Goal: Navigation & Orientation: Find specific page/section

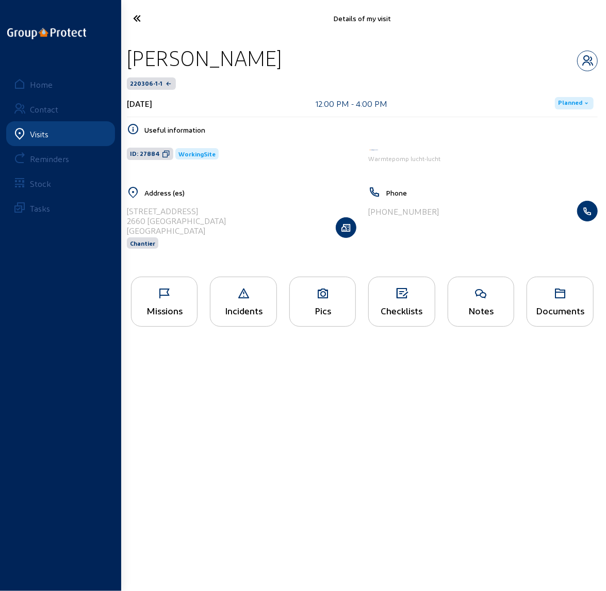
click at [44, 134] on div "Visits" at bounding box center [39, 134] width 19 height 10
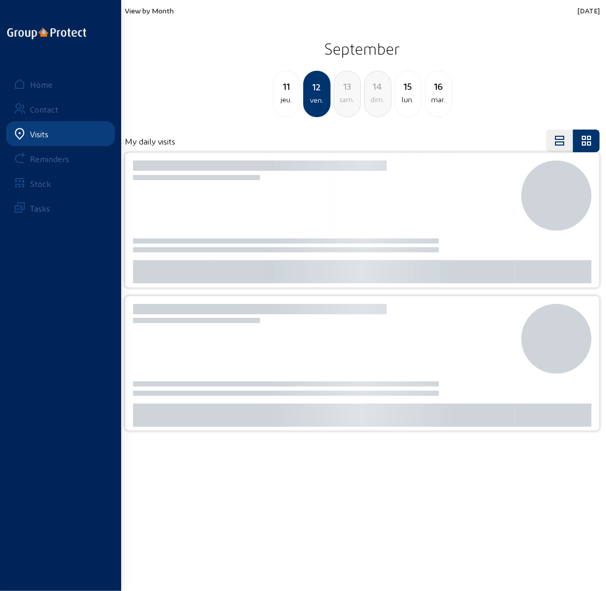
click at [156, 9] on span "View by Month" at bounding box center [149, 10] width 49 height 9
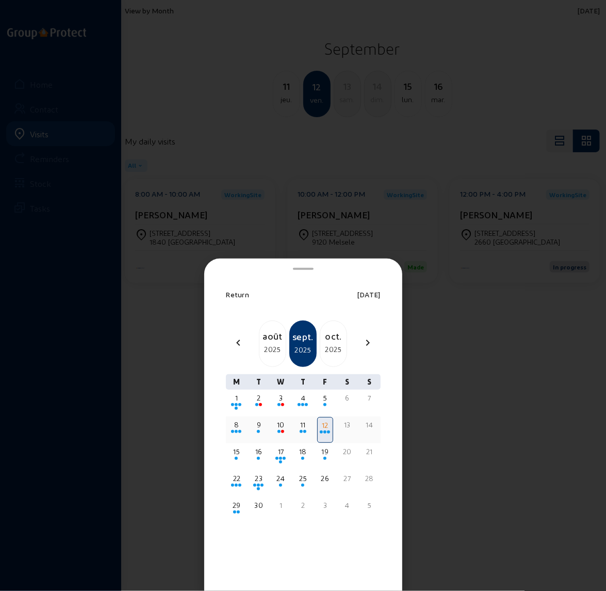
click at [260, 427] on div "9" at bounding box center [259, 425] width 14 height 10
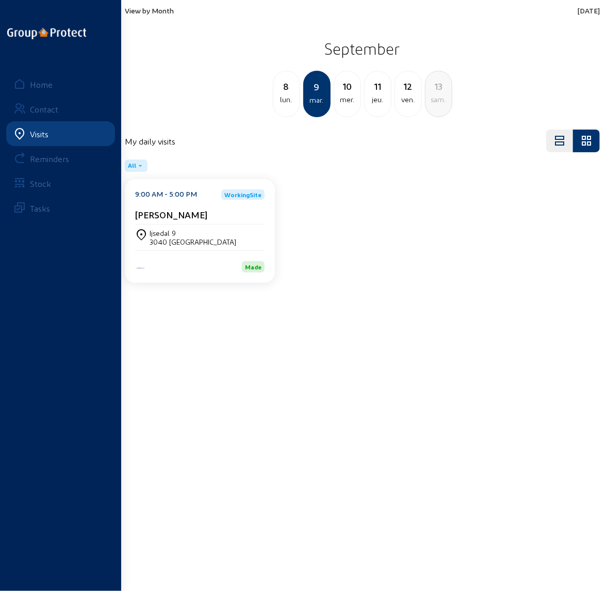
click at [183, 240] on div "3040 [GEOGRAPHIC_DATA]" at bounding box center [193, 241] width 87 height 9
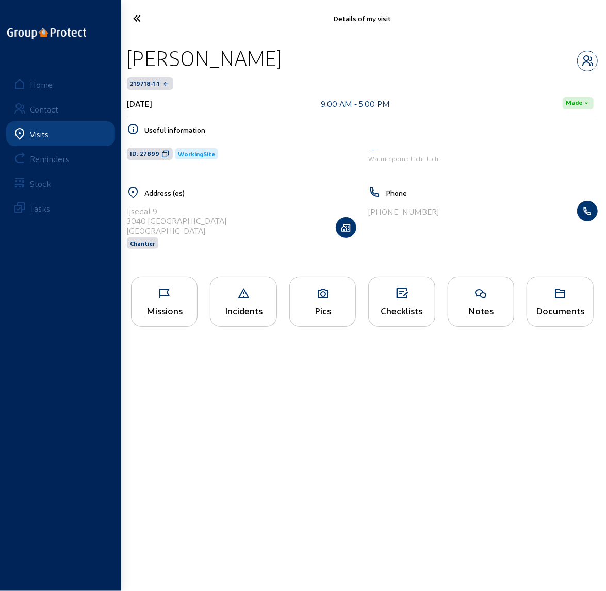
click at [320, 299] on div "Pics" at bounding box center [322, 302] width 67 height 50
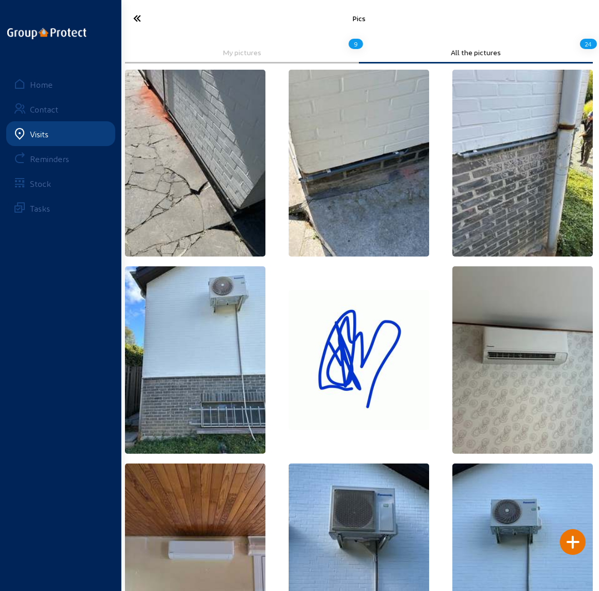
click at [135, 16] on icon at bounding box center [158, 18] width 61 height 18
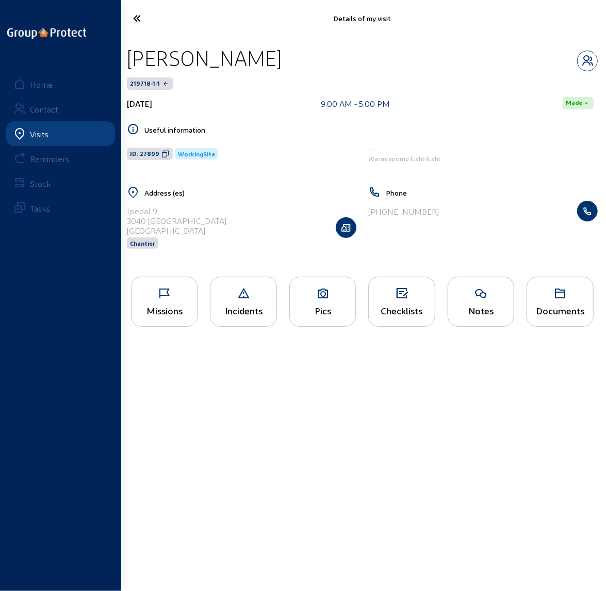
click at [135, 17] on icon at bounding box center [159, 18] width 62 height 18
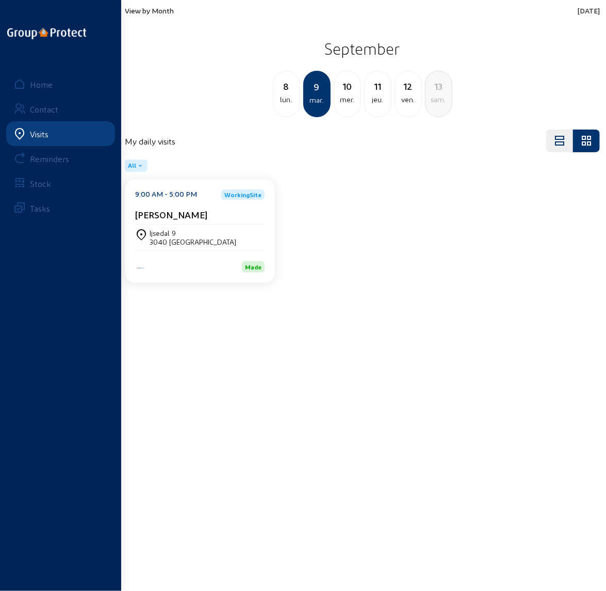
click at [285, 91] on div "8" at bounding box center [286, 86] width 26 height 14
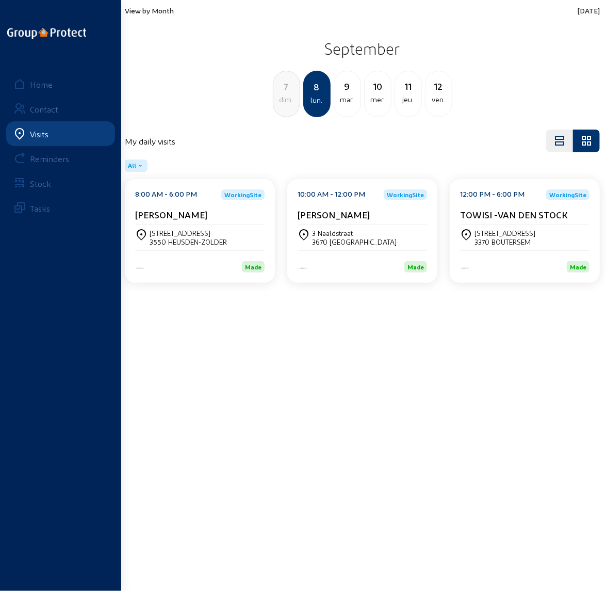
click at [380, 91] on div "10" at bounding box center [378, 86] width 26 height 14
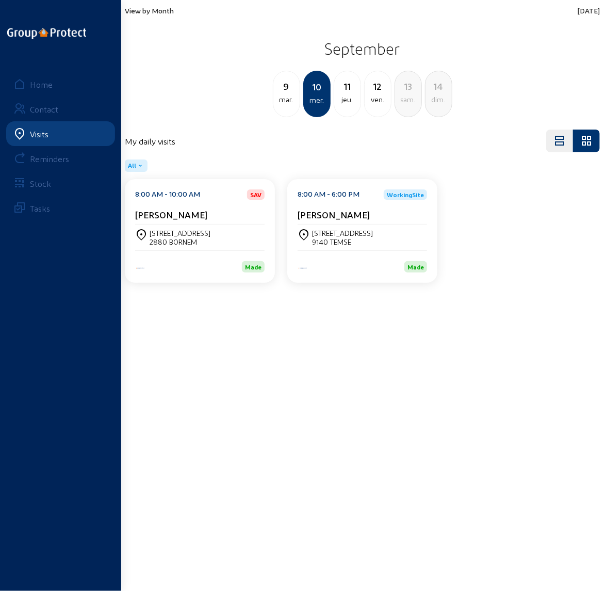
click at [160, 233] on div "[STREET_ADDRESS]" at bounding box center [180, 233] width 61 height 9
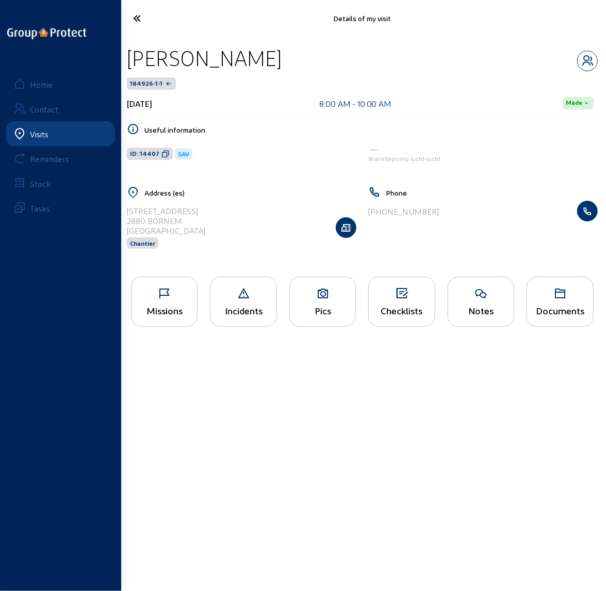
click at [158, 296] on icon at bounding box center [165, 293] width 66 height 12
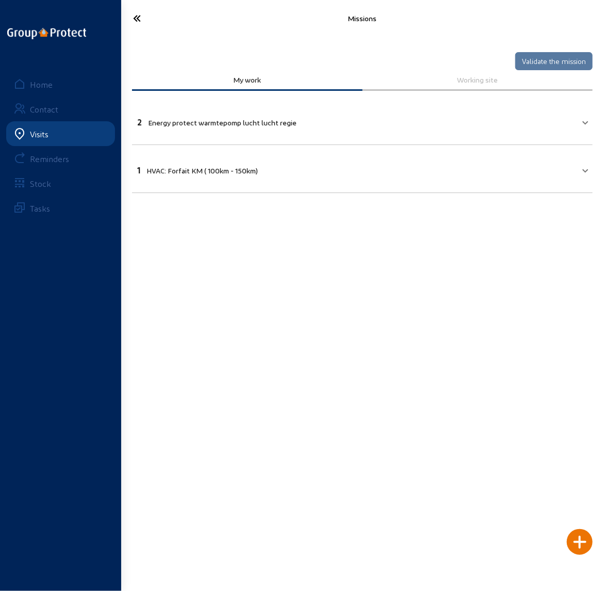
click at [135, 15] on icon at bounding box center [159, 18] width 62 height 18
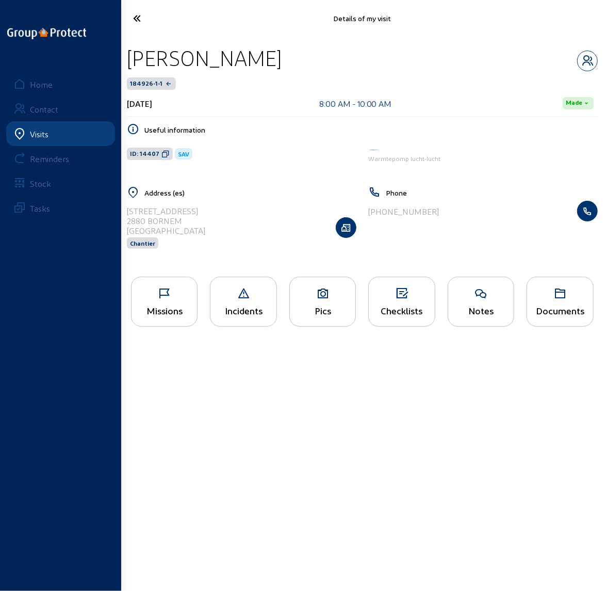
click at [138, 17] on icon at bounding box center [159, 18] width 62 height 18
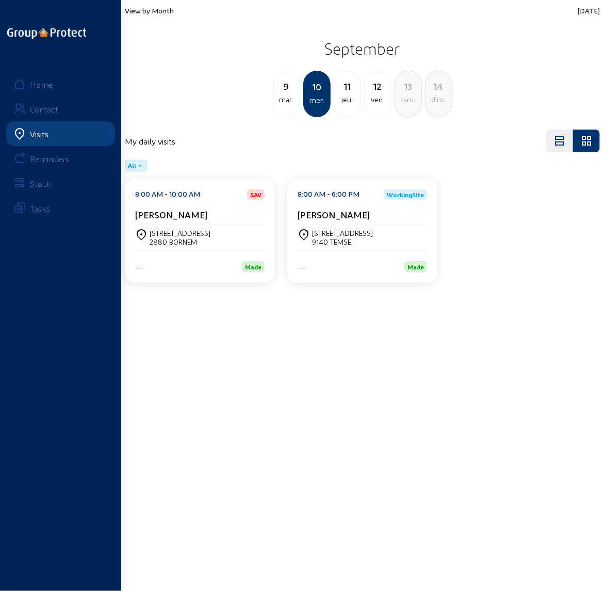
click at [439, 95] on div "dim." at bounding box center [439, 99] width 26 height 12
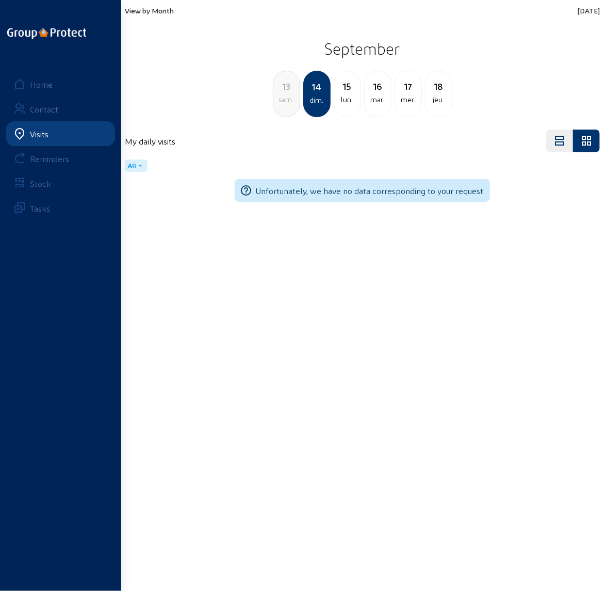
click at [379, 95] on div "mar." at bounding box center [378, 99] width 26 height 12
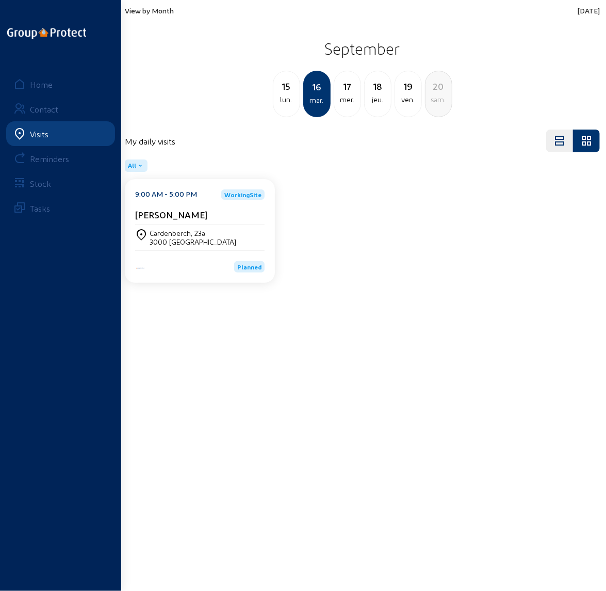
click at [189, 231] on div "Cardenberch, 23a" at bounding box center [193, 233] width 87 height 9
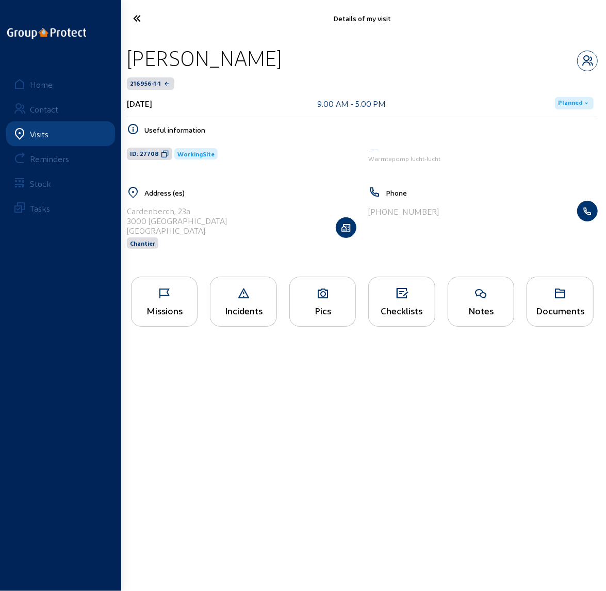
click at [325, 299] on div "Pics" at bounding box center [322, 302] width 67 height 50
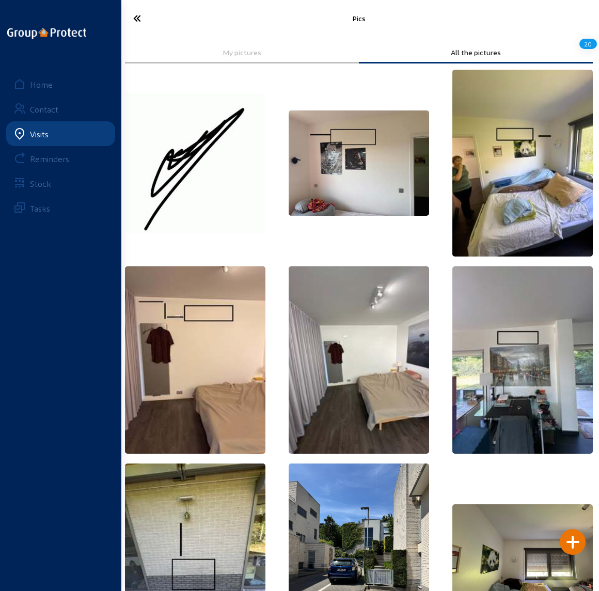
click at [132, 22] on icon at bounding box center [158, 18] width 61 height 18
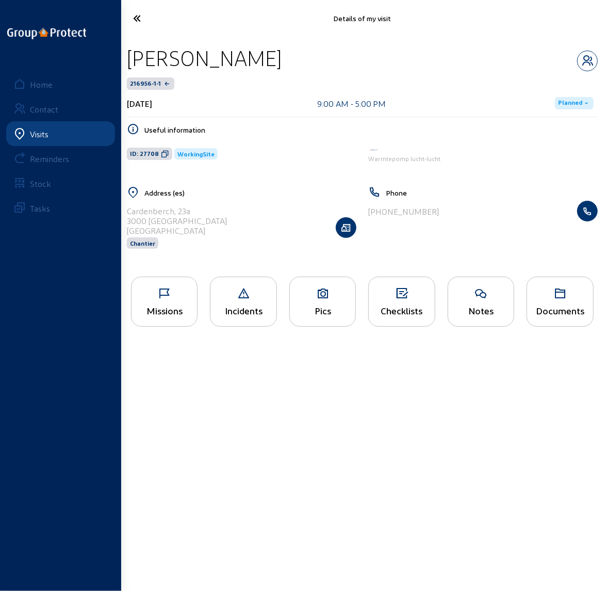
click at [135, 15] on icon at bounding box center [159, 18] width 62 height 18
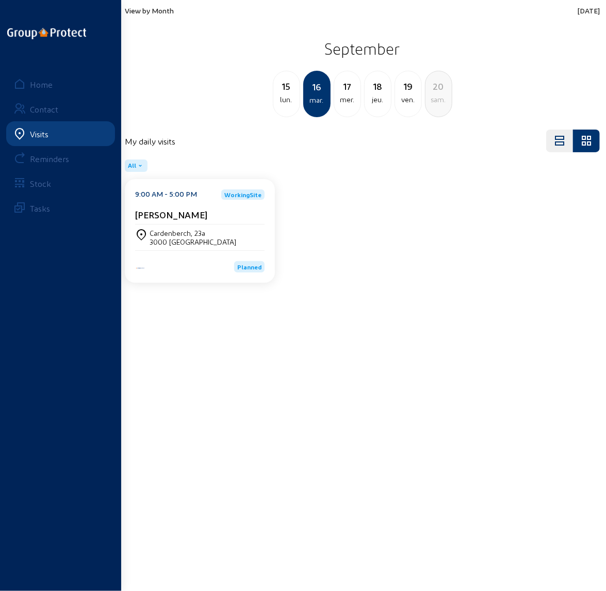
click at [154, 15] on div "View by Month [DATE] [DATE] lun. [DATE] mer. 18 jeu. 19 ven. 20 [PERSON_NAME]." at bounding box center [362, 61] width 475 height 111
click at [154, 10] on span "View by Month" at bounding box center [149, 10] width 49 height 9
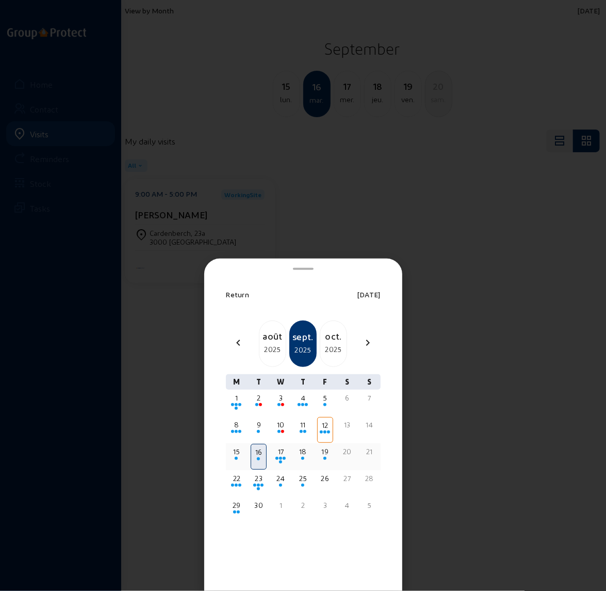
click at [301, 454] on div "18" at bounding box center [303, 451] width 14 height 10
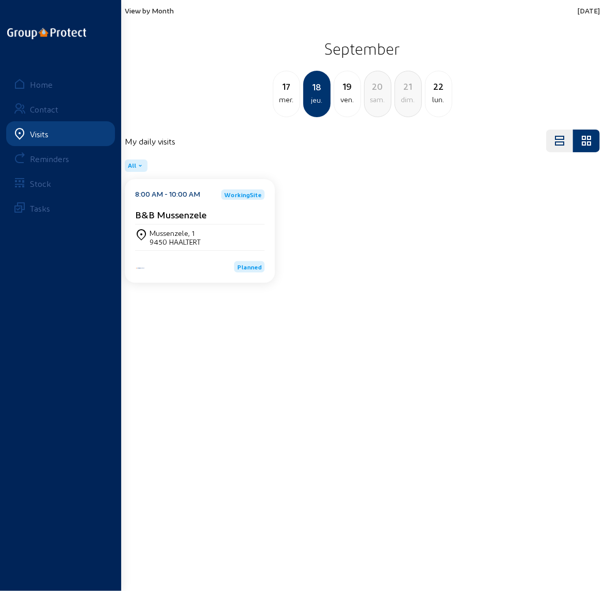
click at [155, 235] on div "Mussenzele, 1" at bounding box center [175, 233] width 51 height 9
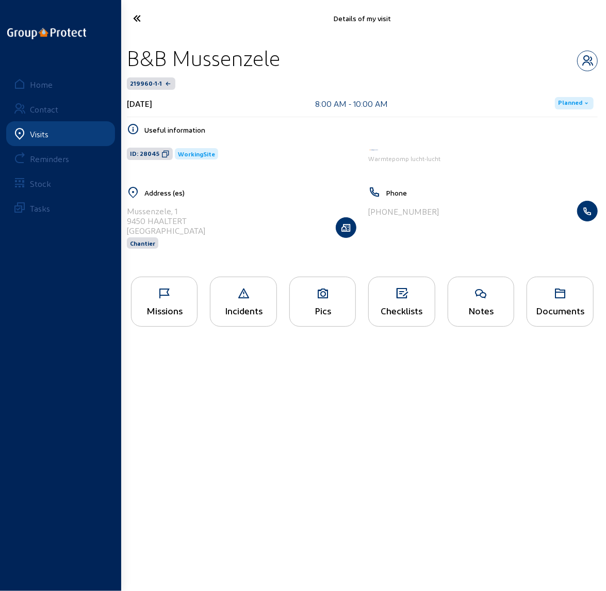
click at [305, 301] on div "Pics" at bounding box center [322, 302] width 67 height 50
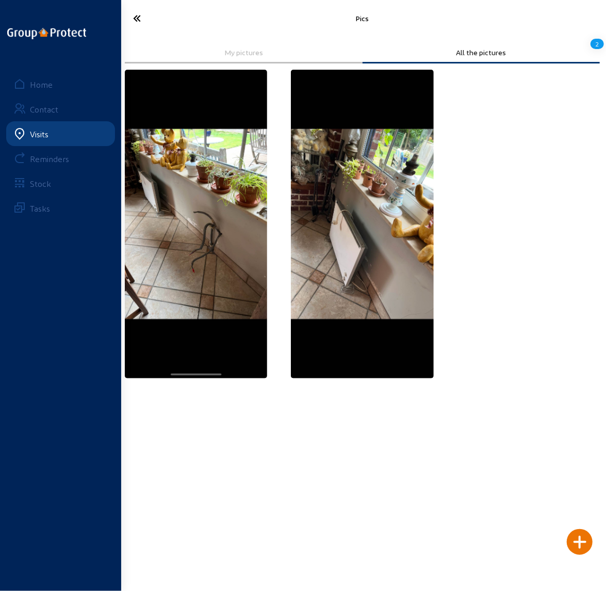
click at [136, 17] on icon at bounding box center [159, 18] width 62 height 18
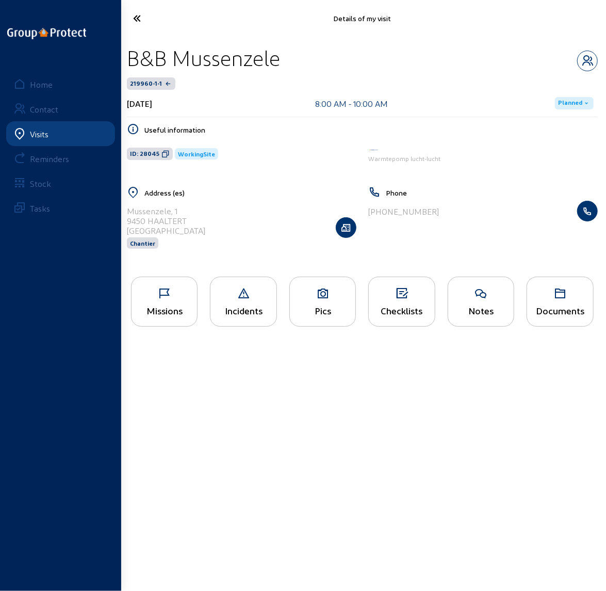
click at [135, 19] on icon at bounding box center [159, 18] width 62 height 18
